Goal: Navigation & Orientation: Find specific page/section

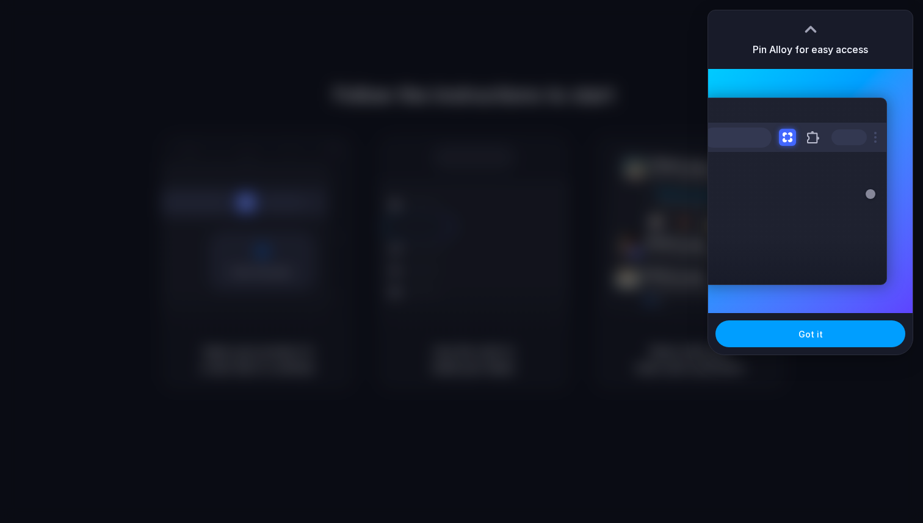
click at [820, 330] on span "Got it" at bounding box center [811, 334] width 24 height 13
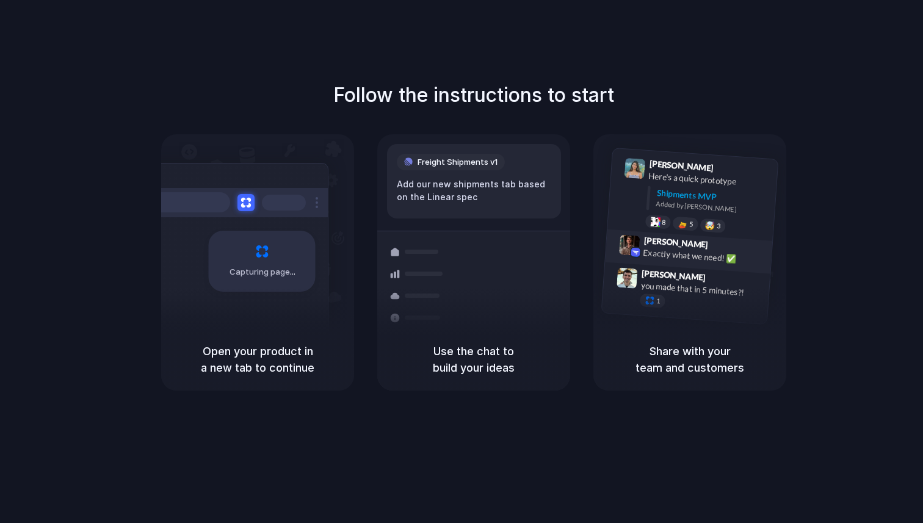
click at [727, 255] on div "Exactly what we need! ✅" at bounding box center [704, 256] width 122 height 21
